Goal: Information Seeking & Learning: Find specific fact

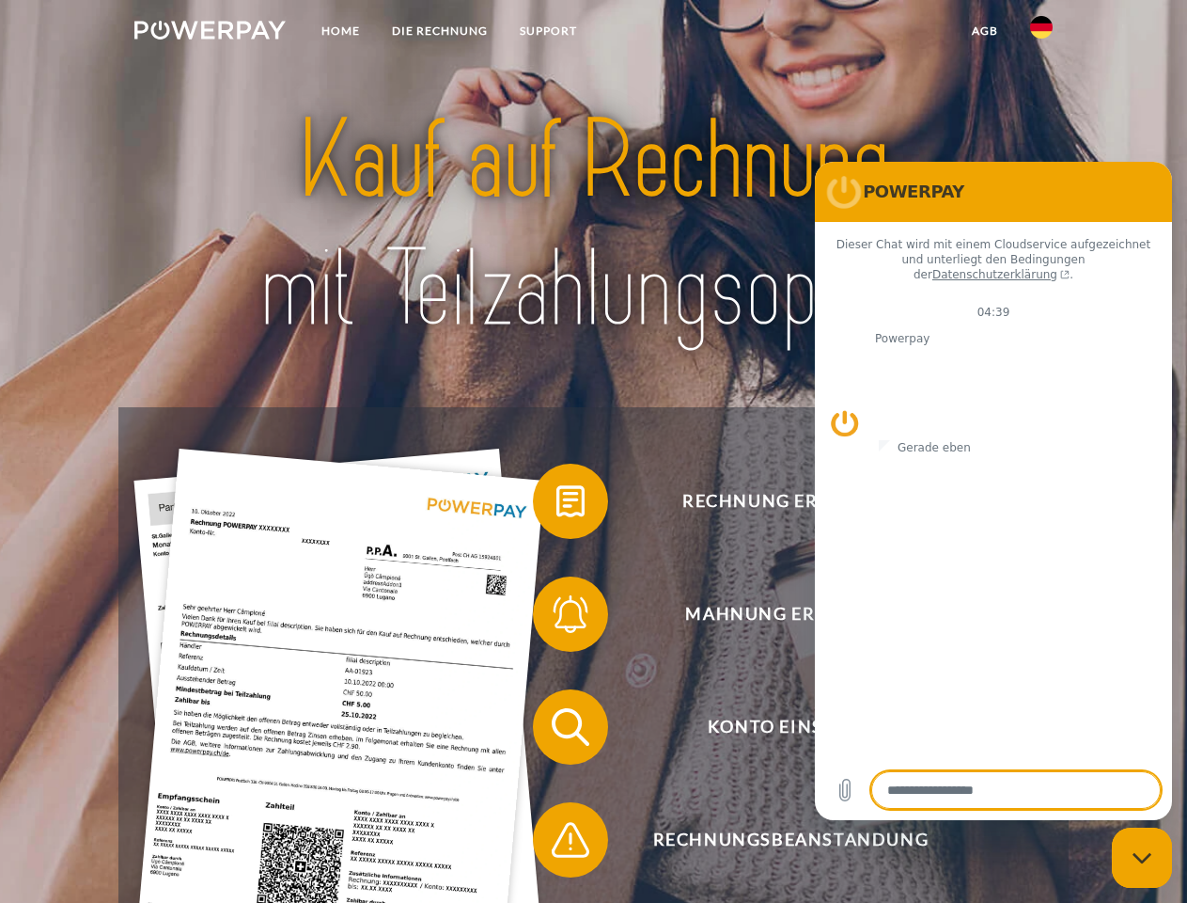
click at [210, 33] on img at bounding box center [209, 30] width 151 height 19
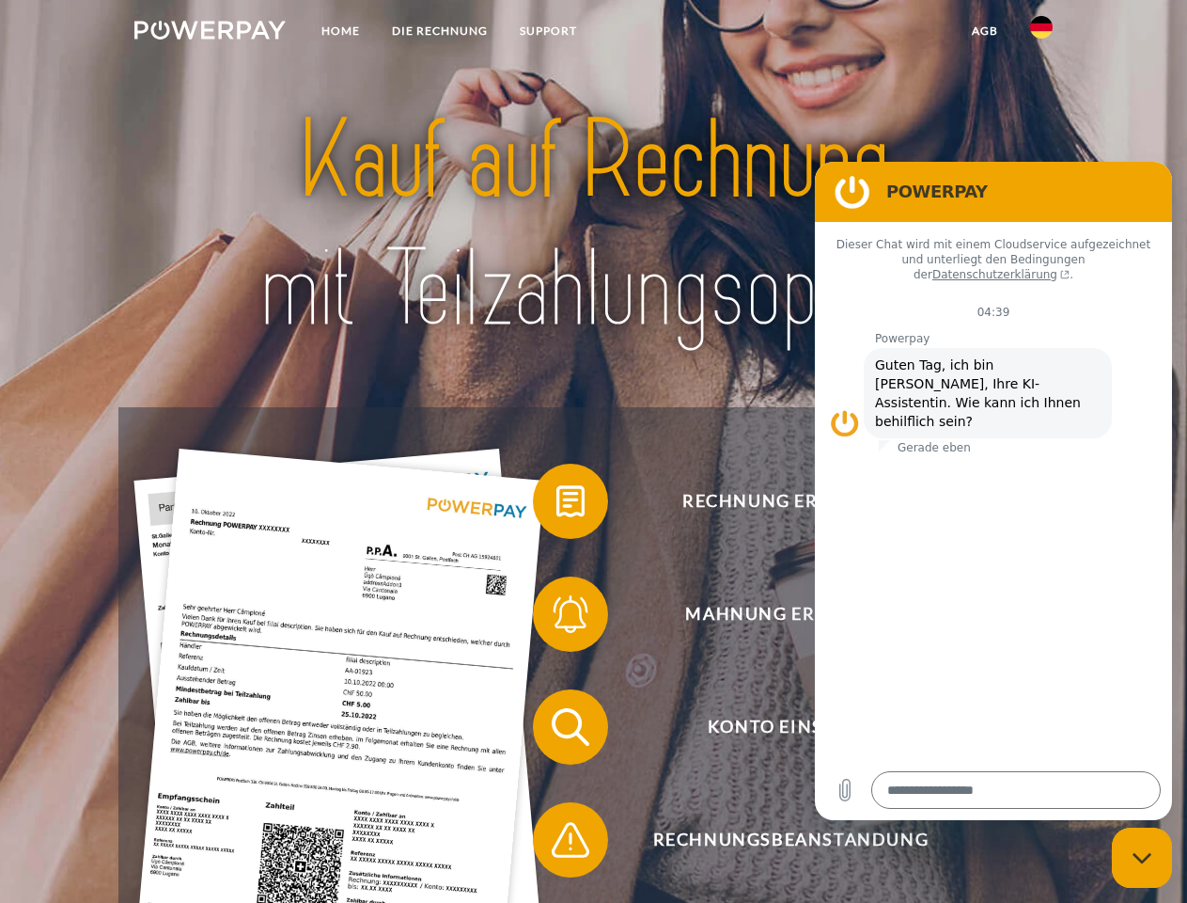
click at [1042, 33] on img at bounding box center [1041, 27] width 23 height 23
click at [984, 31] on link "agb" at bounding box center [985, 31] width 58 height 34
click at [557, 505] on span at bounding box center [542, 501] width 94 height 94
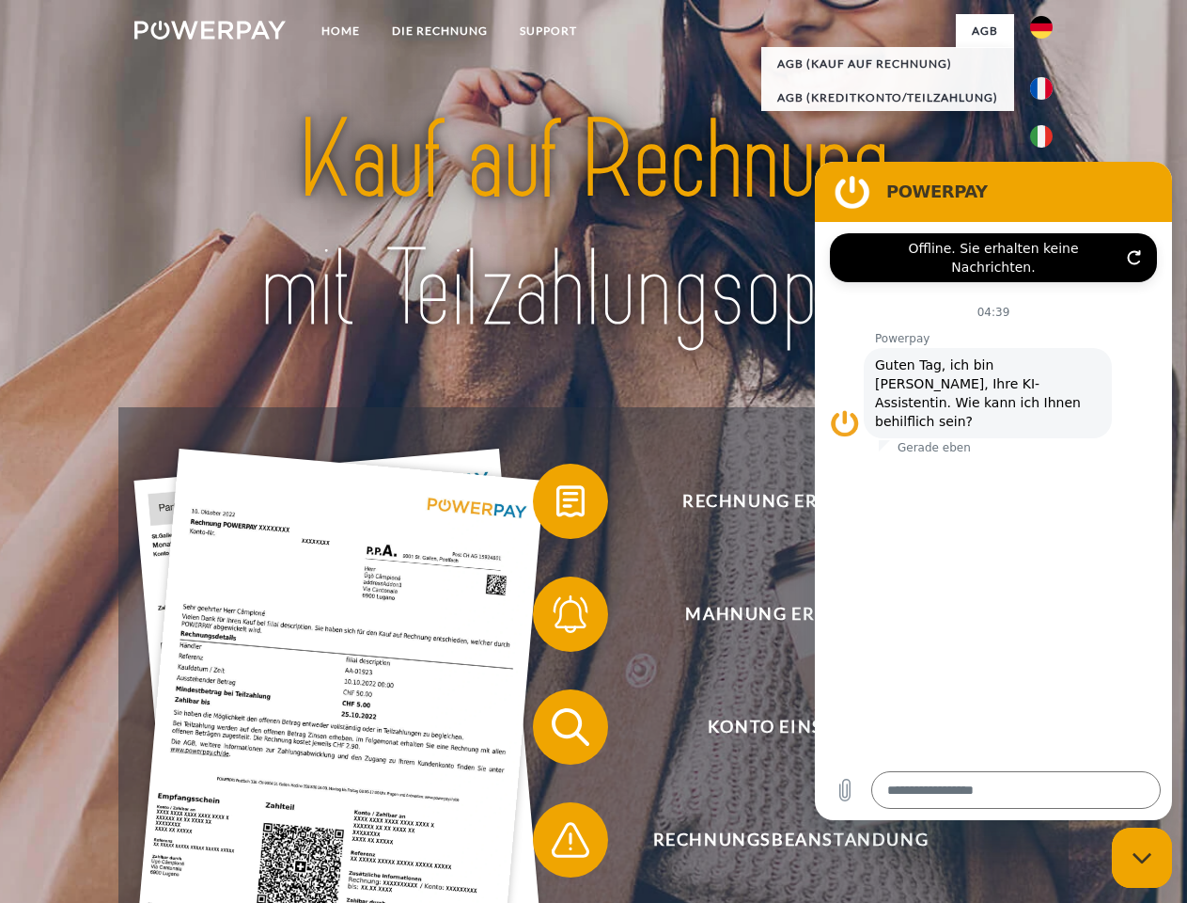
click at [557, 618] on span at bounding box center [542, 614] width 94 height 94
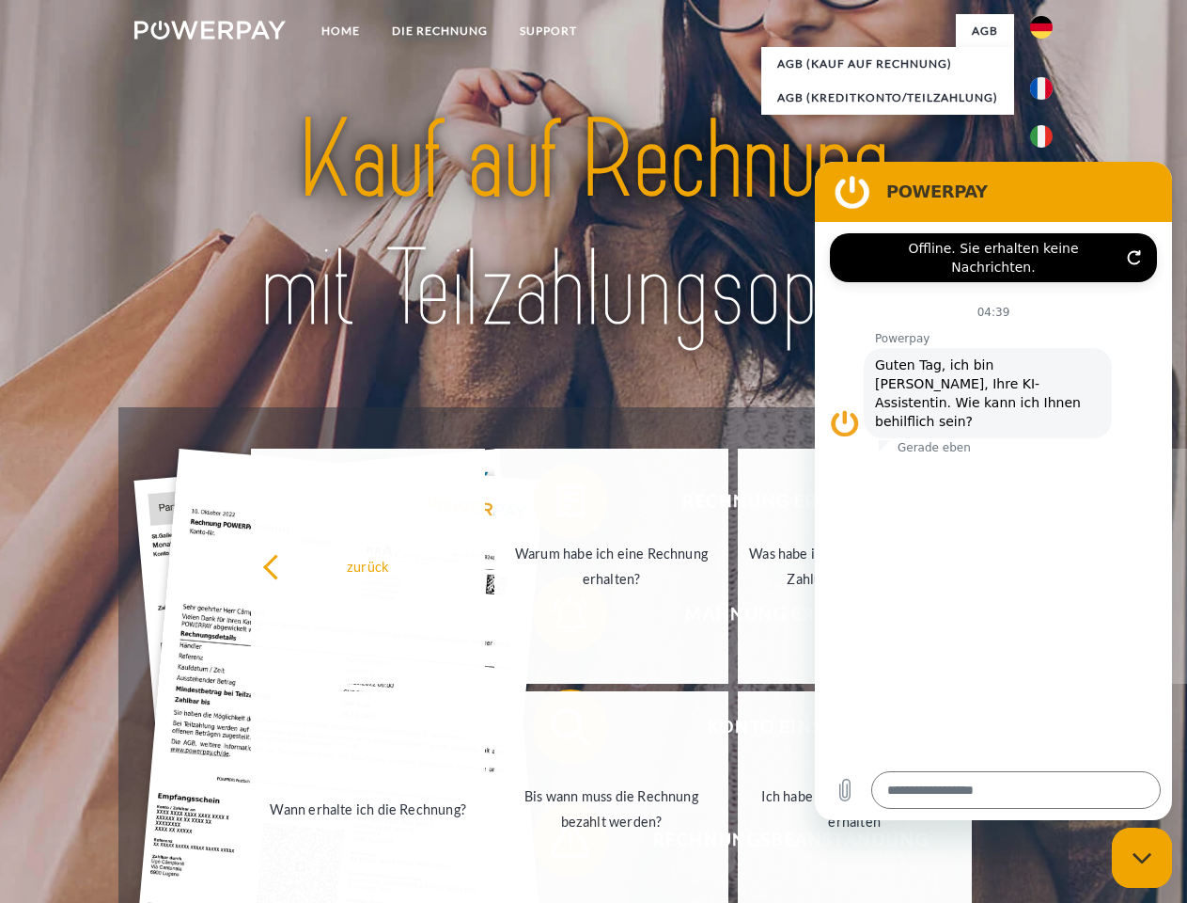
click at [557, 730] on link "Bis wann muss die Rechnung bezahlt werden?" at bounding box center [611, 808] width 234 height 235
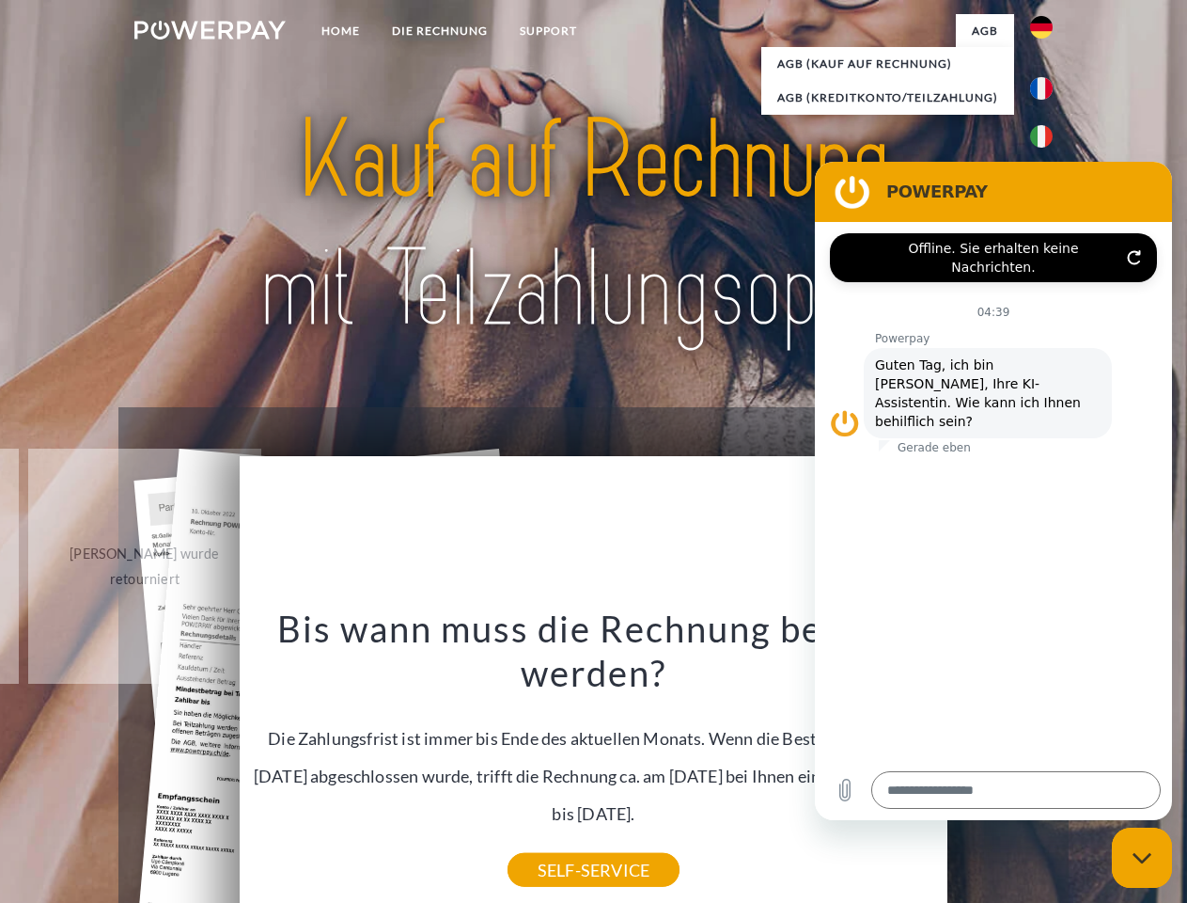
click at [1142, 857] on icon "Messaging-Fenster schließen" at bounding box center [1143, 858] width 20 height 12
type textarea "*"
